Goal: Check status: Check status

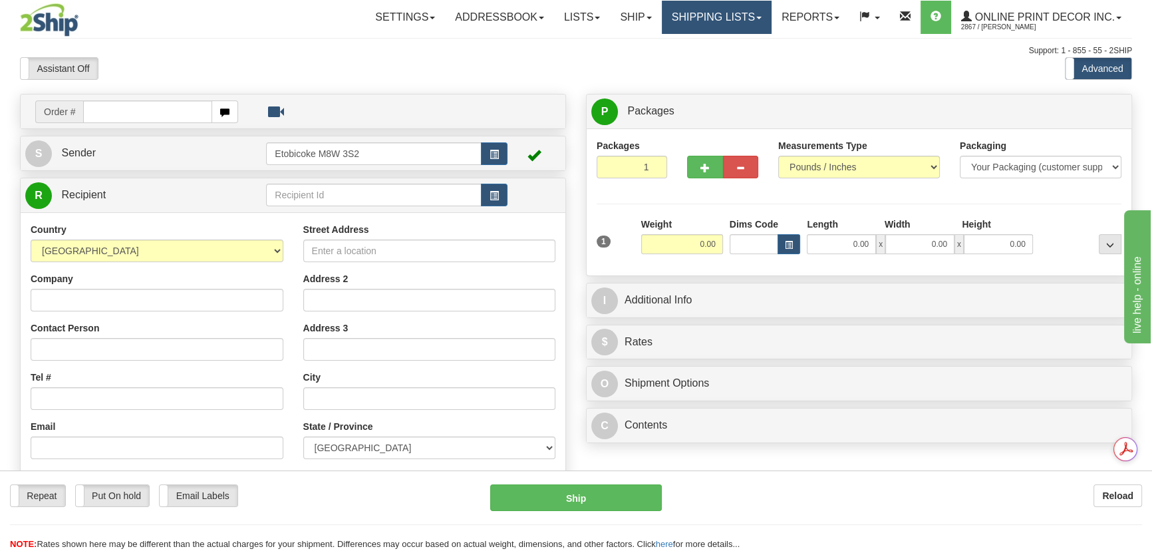
click at [731, 27] on link "Shipping lists" at bounding box center [717, 17] width 110 height 33
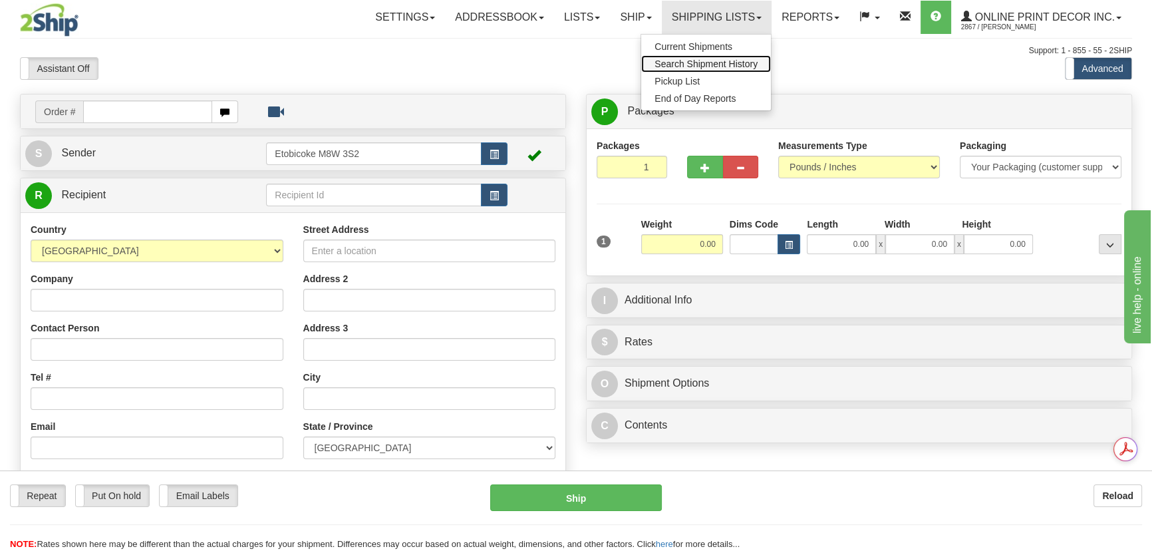
click at [705, 64] on span "Search Shipment History" at bounding box center [705, 64] width 103 height 11
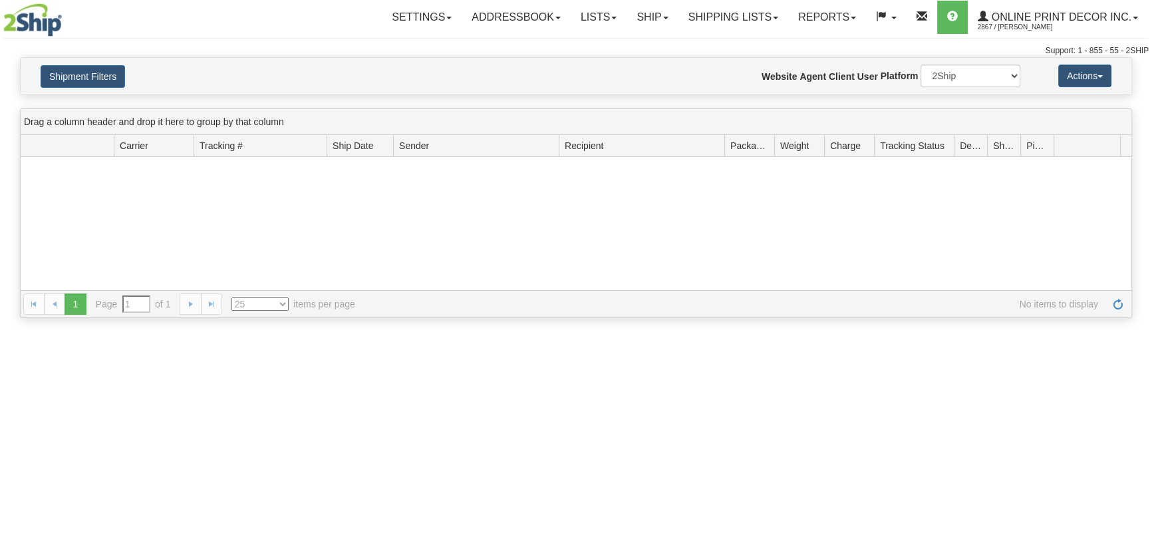
type input "From [DATE] To [DATE]"
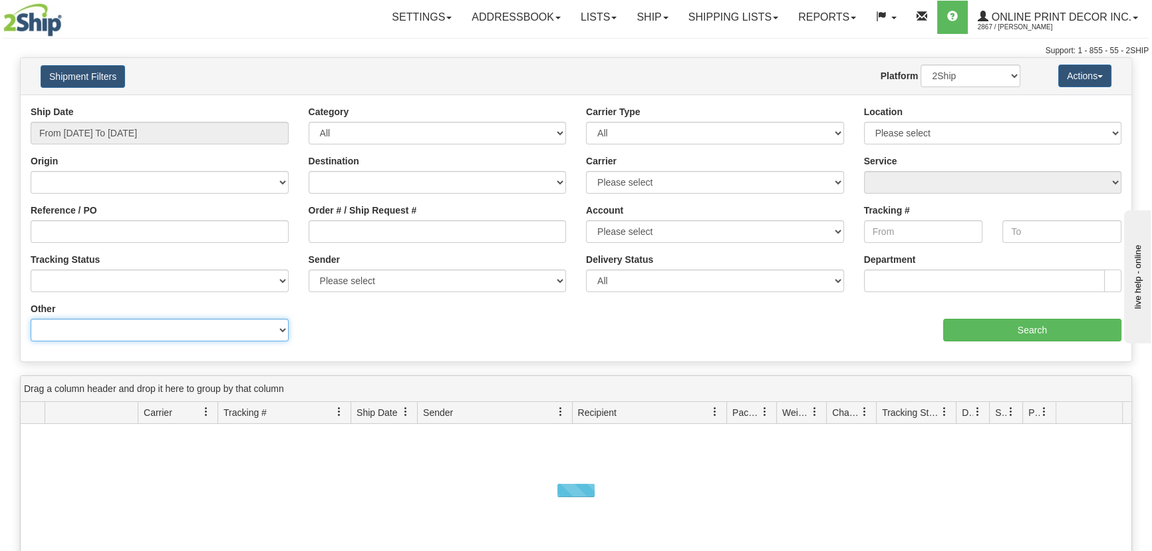
click at [78, 338] on select "Billing Account # Billing Type BOL # (LTL) Commodity Or Documents Consolidation…" at bounding box center [160, 329] width 258 height 23
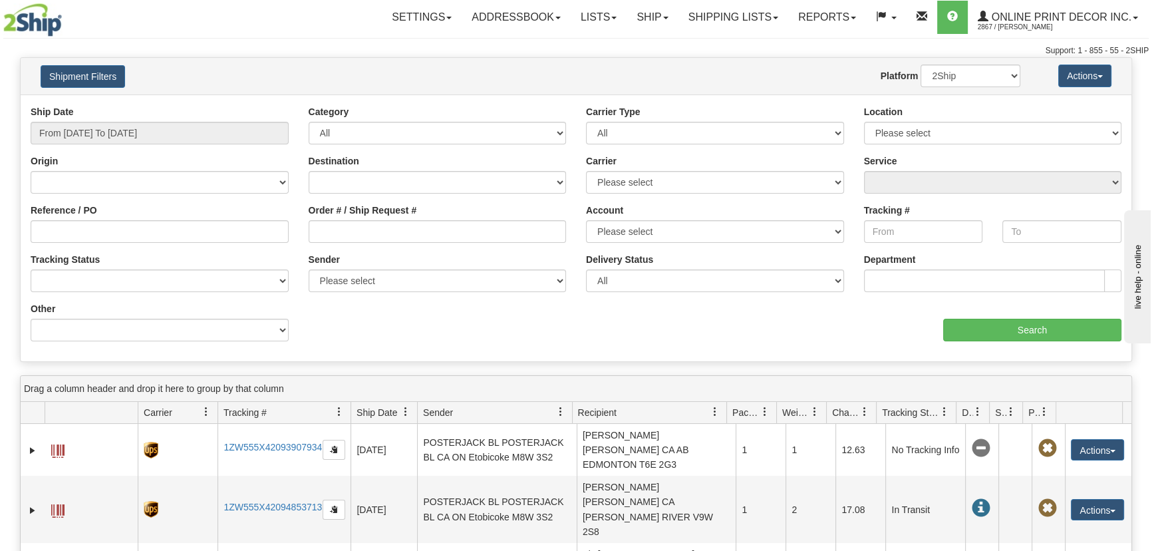
click at [445, 325] on div "Ship Date From [DATE] To [DATE] Category All Inbound Outbound Carrier Type All …" at bounding box center [576, 228] width 1110 height 246
click at [66, 230] on input "Reference / PO" at bounding box center [160, 231] width 258 height 23
paste input "55903"
click at [39, 229] on input "55903" at bounding box center [160, 231] width 258 height 23
type input "us-55903"
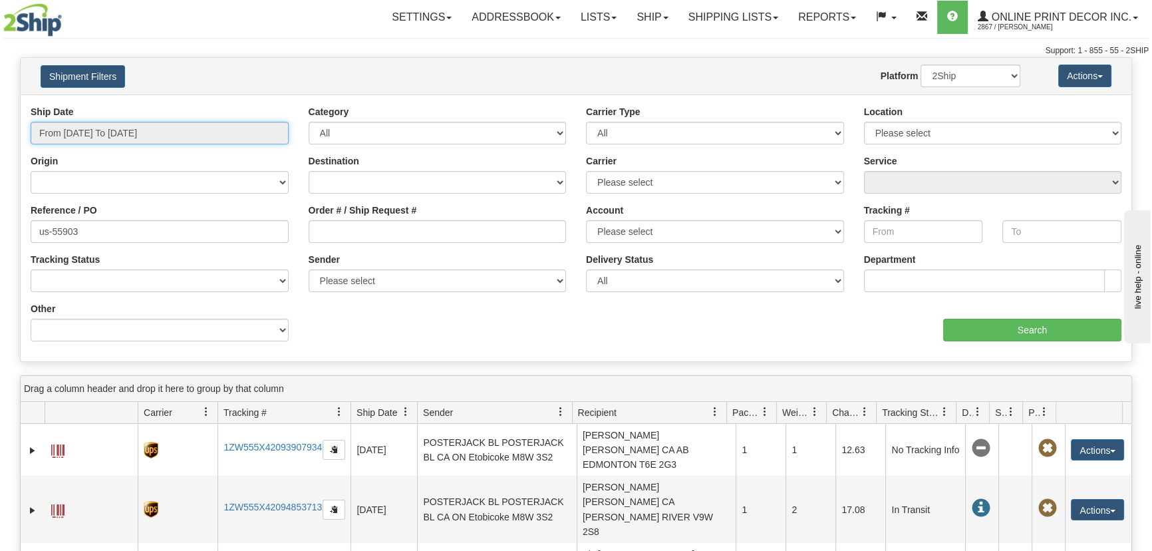
click at [114, 136] on input "From 09/23/2025 To 09/24/2025" at bounding box center [160, 133] width 258 height 23
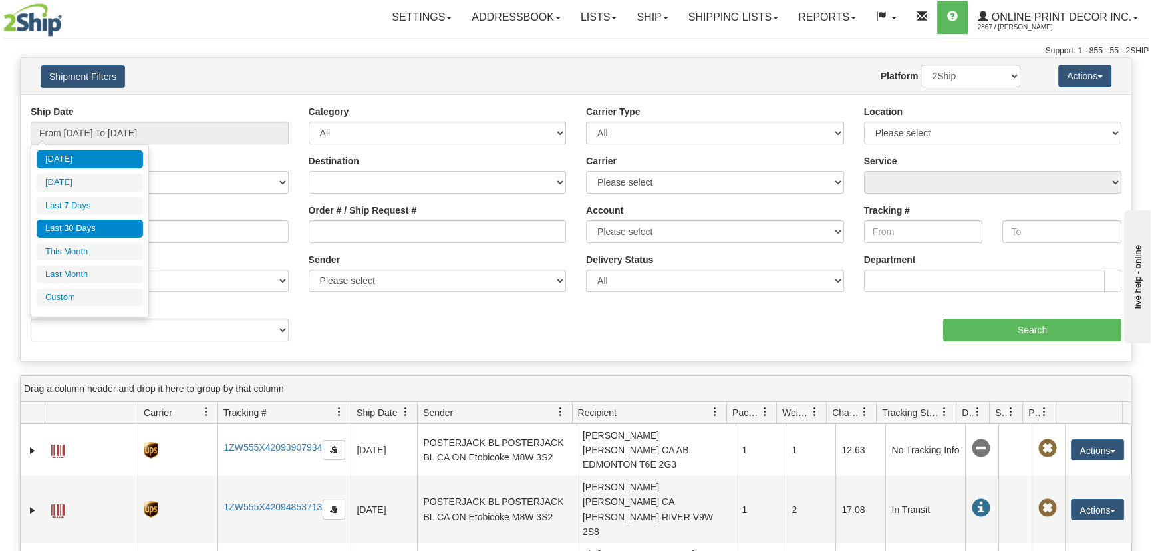
click at [111, 222] on li "Last 30 Days" at bounding box center [90, 228] width 106 height 18
type input "From 08/26/2025 To 09/24/2025"
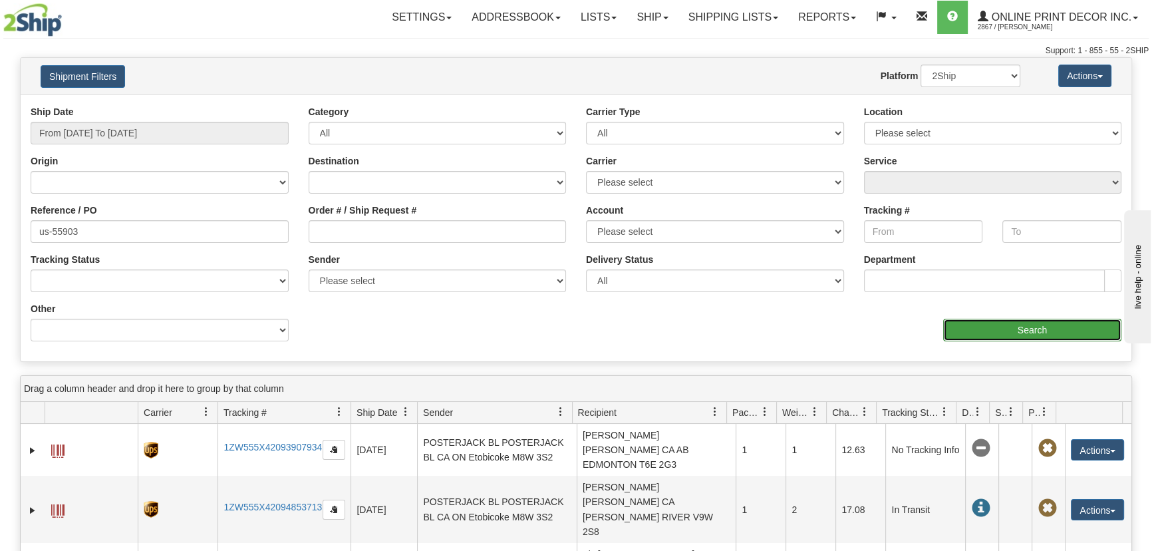
click at [1033, 320] on input "Search" at bounding box center [1032, 329] width 178 height 23
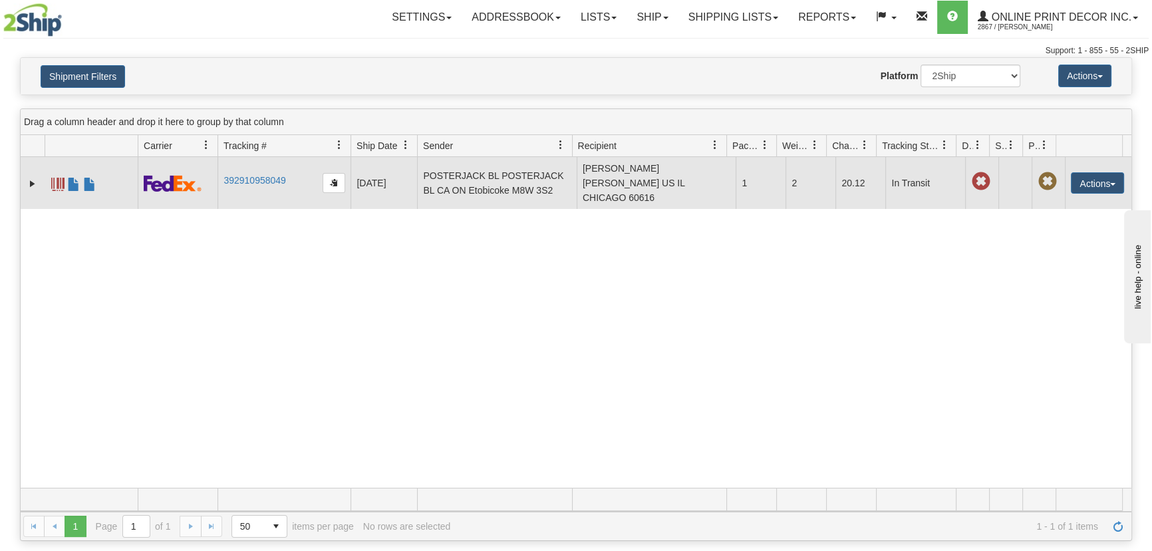
click at [63, 178] on span at bounding box center [57, 184] width 13 height 13
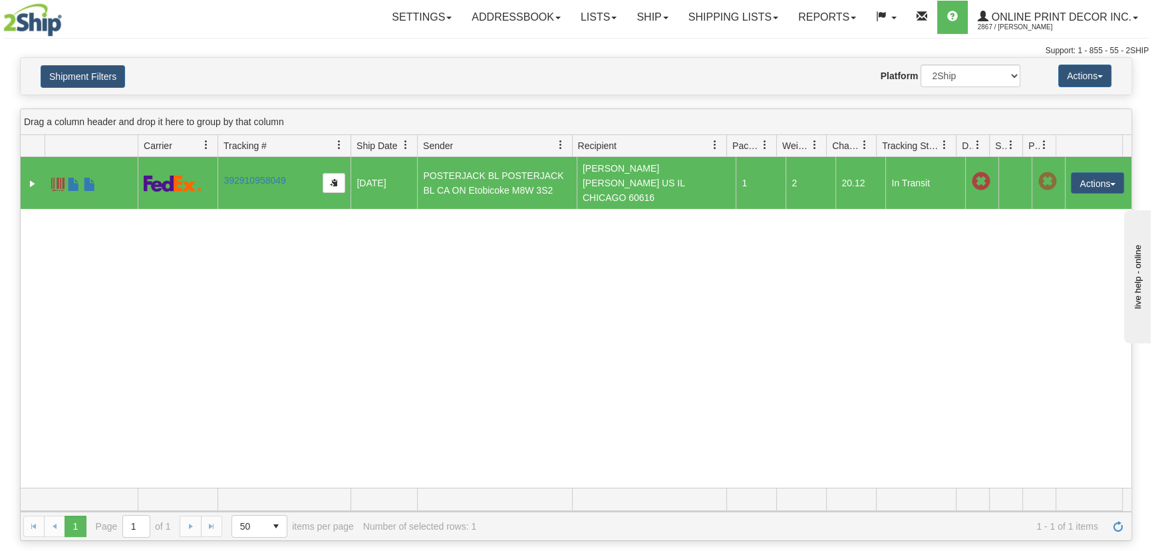
click at [33, 207] on div "31545893 2867 392910958049 09/05/2025 09/05/2025 03:18:08 PM POSTERJACK BL POST…" at bounding box center [576, 322] width 1110 height 330
click at [89, 178] on span at bounding box center [89, 184] width 13 height 13
click at [0, 188] on div "Please wait... × Confirm Delete Delete Cancel × Confirm Delete Yes No Cancel × …" at bounding box center [576, 298] width 1152 height 483
click at [255, 175] on link "392910958049" at bounding box center [254, 180] width 62 height 11
